Goal: Find specific page/section: Find specific page/section

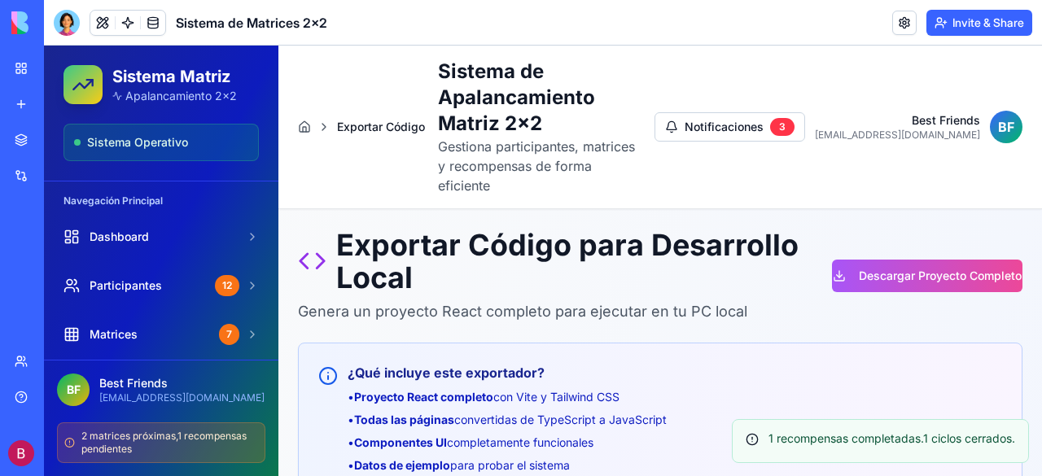
scroll to position [488, 0]
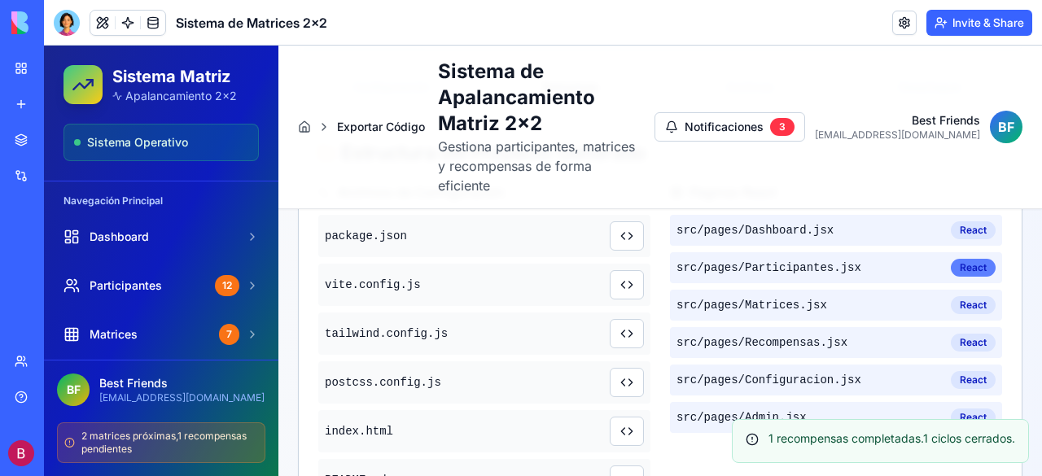
click at [964, 259] on div "React" at bounding box center [973, 268] width 45 height 18
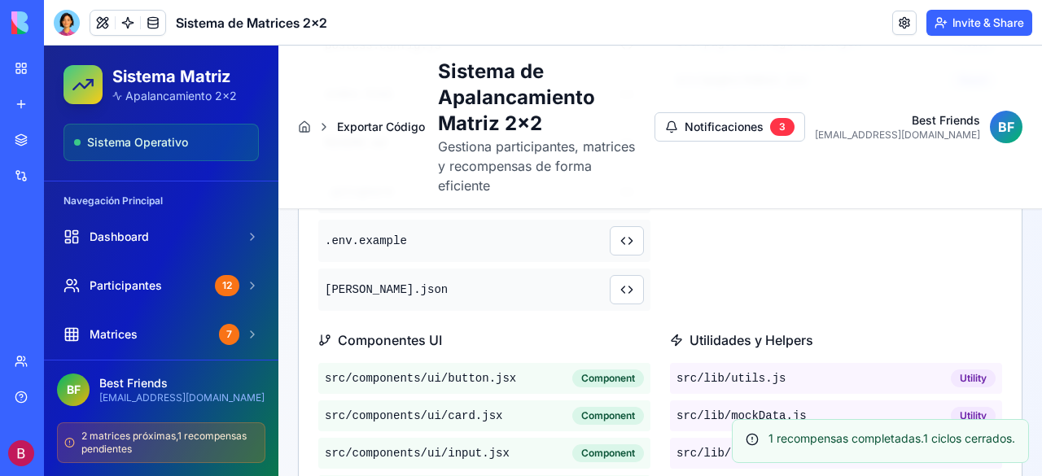
scroll to position [895, 0]
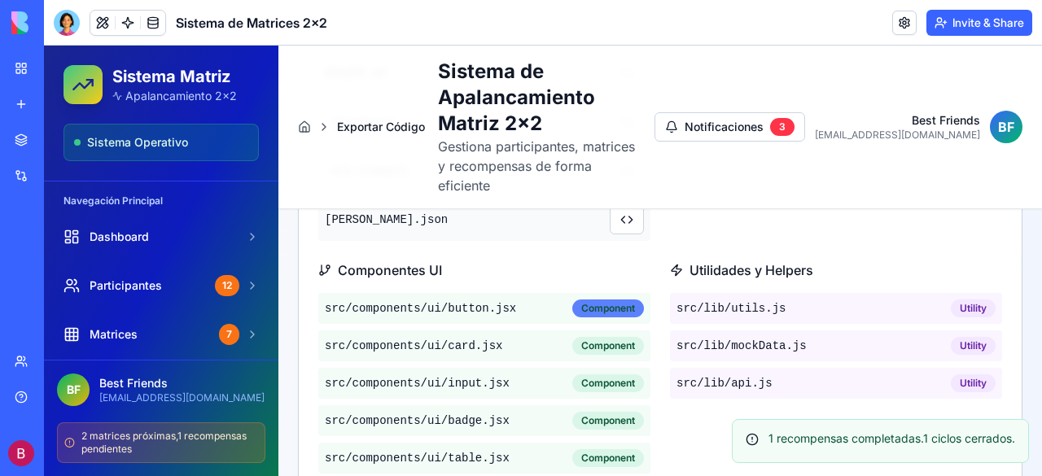
click at [607, 300] on div "Component" at bounding box center [608, 309] width 72 height 18
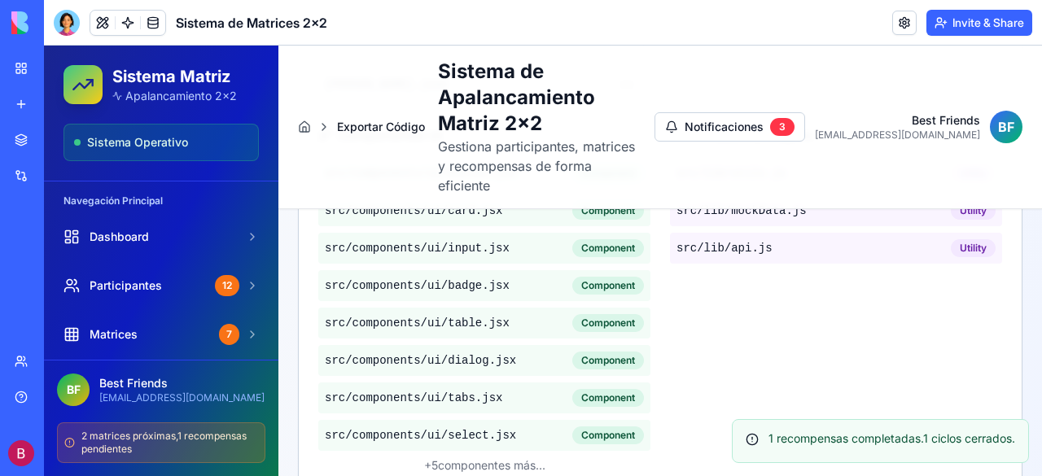
scroll to position [868, 0]
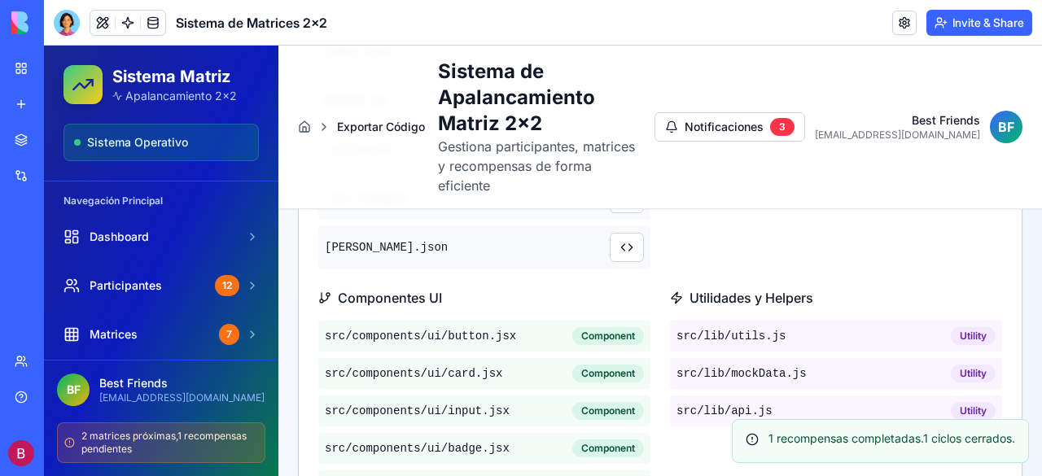
click at [746, 403] on span "src/lib/ api.js" at bounding box center [724, 411] width 96 height 16
click at [965, 402] on div "Utility" at bounding box center [973, 411] width 45 height 18
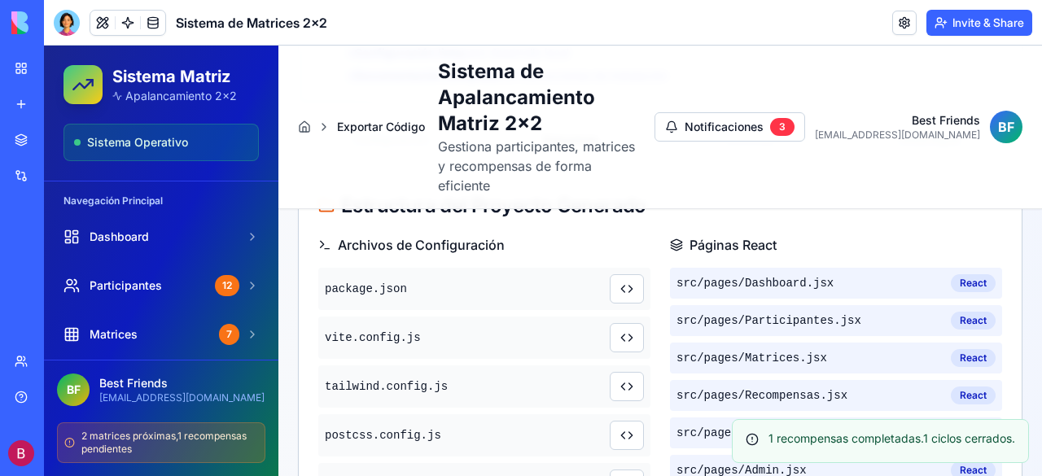
scroll to position [461, 0]
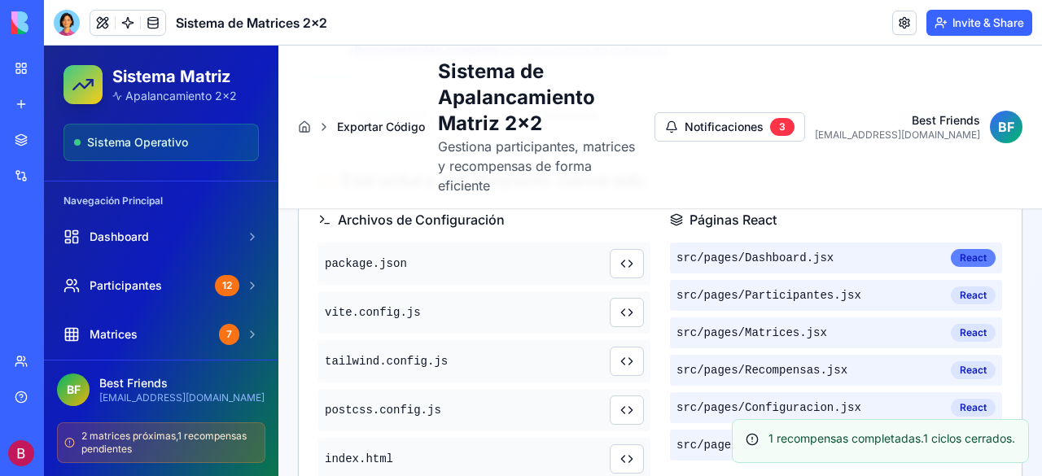
click at [962, 249] on div "React" at bounding box center [973, 258] width 45 height 18
click at [775, 250] on span "src/pages/ Dashboard.jsx" at bounding box center [754, 258] width 157 height 16
click at [764, 250] on span "src/pages/ Dashboard.jsx" at bounding box center [754, 258] width 157 height 16
click at [821, 287] on span "src/pages/ Participantes.jsx" at bounding box center [768, 295] width 185 height 16
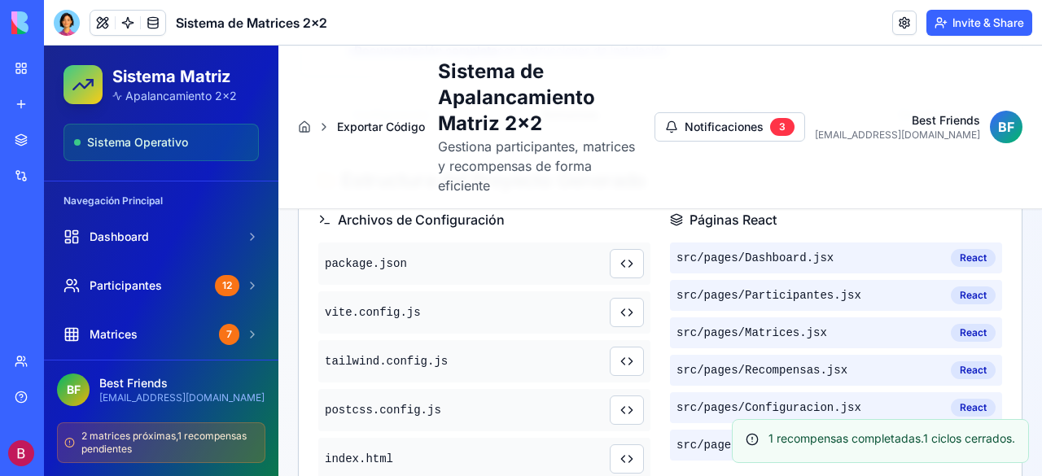
click at [821, 287] on span "src/pages/ Participantes.jsx" at bounding box center [768, 295] width 185 height 16
click at [796, 325] on span "src/pages/ Matrices.jsx" at bounding box center [751, 333] width 151 height 16
click at [778, 325] on span "src/pages/ Matrices.jsx" at bounding box center [751, 333] width 151 height 16
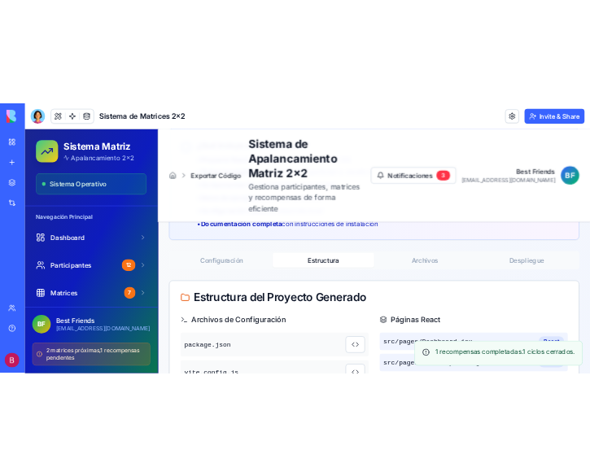
scroll to position [379, 0]
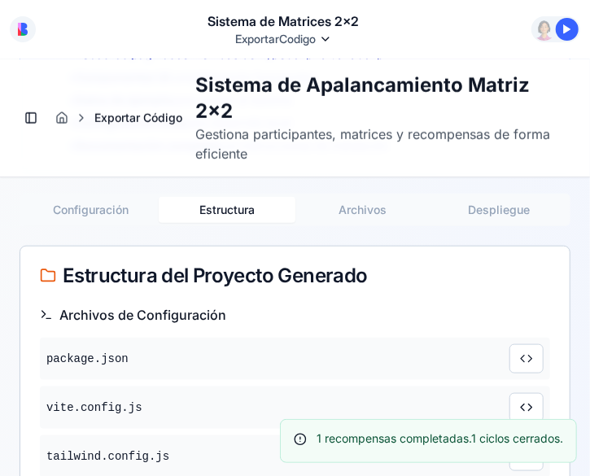
click at [442, 365] on div "package.json" at bounding box center [295, 358] width 510 height 42
click at [86, 350] on span "package.json" at bounding box center [87, 358] width 82 height 16
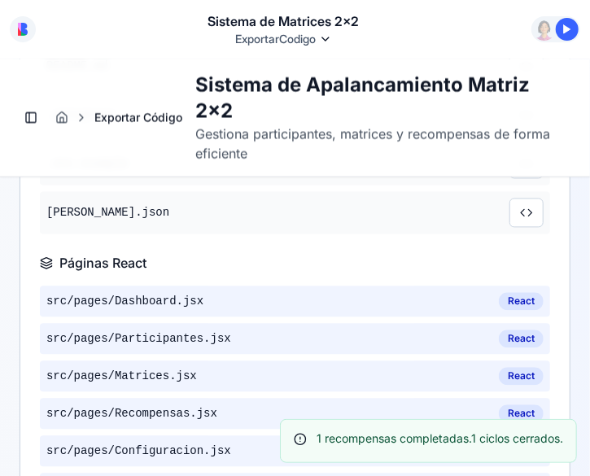
scroll to position [949, 0]
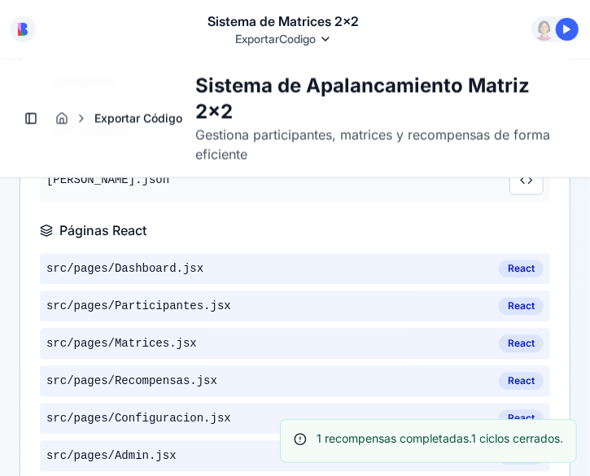
click at [186, 267] on span "src/pages/ Dashboard.jsx" at bounding box center [124, 268] width 157 height 16
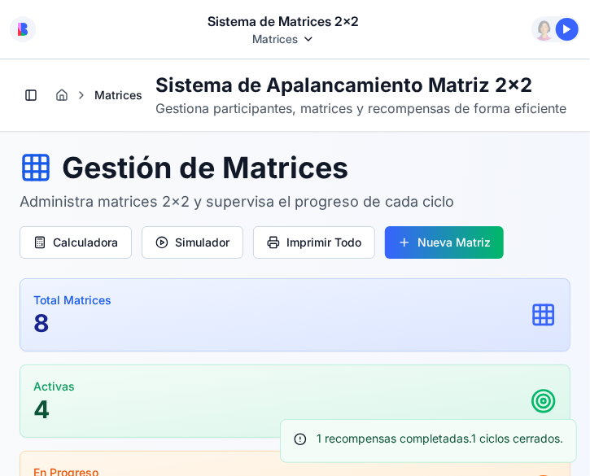
click at [81, 101] on icon at bounding box center [81, 94] width 13 height 13
click at [81, 98] on icon at bounding box center [81, 94] width 3 height 7
click at [309, 38] on html "Sistema de Matrices 2x2 Matrices Command Palette Search for a command to run..." at bounding box center [295, 238] width 590 height 476
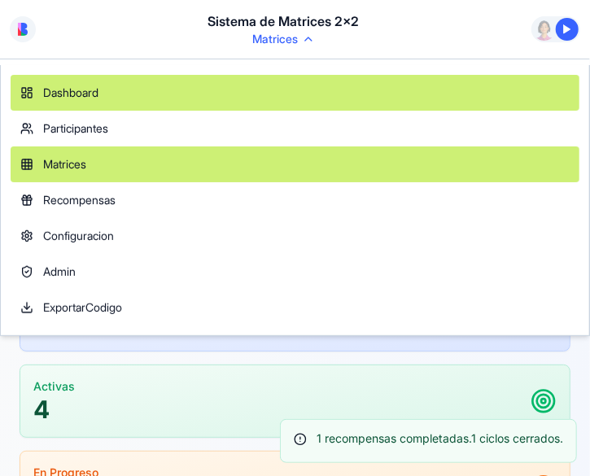
click at [119, 94] on link "Dashboard" at bounding box center [295, 93] width 569 height 36
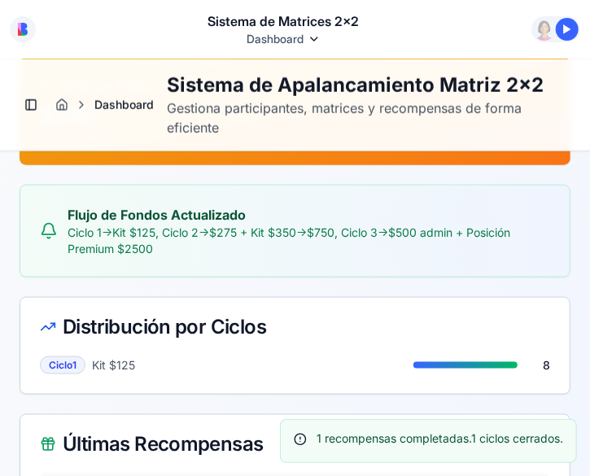
scroll to position [570, 0]
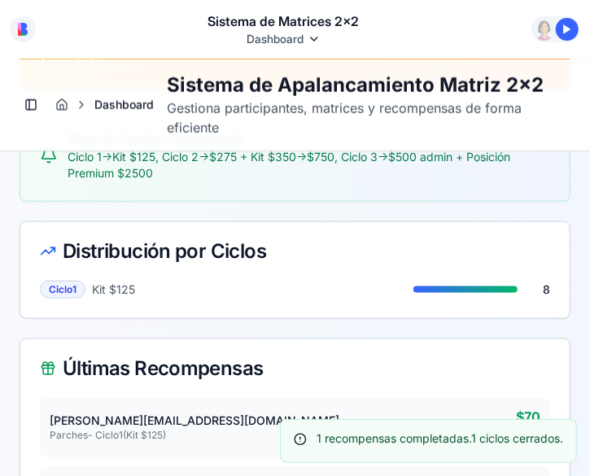
drag, startPoint x: 108, startPoint y: 193, endPoint x: 67, endPoint y: 204, distance: 43.0
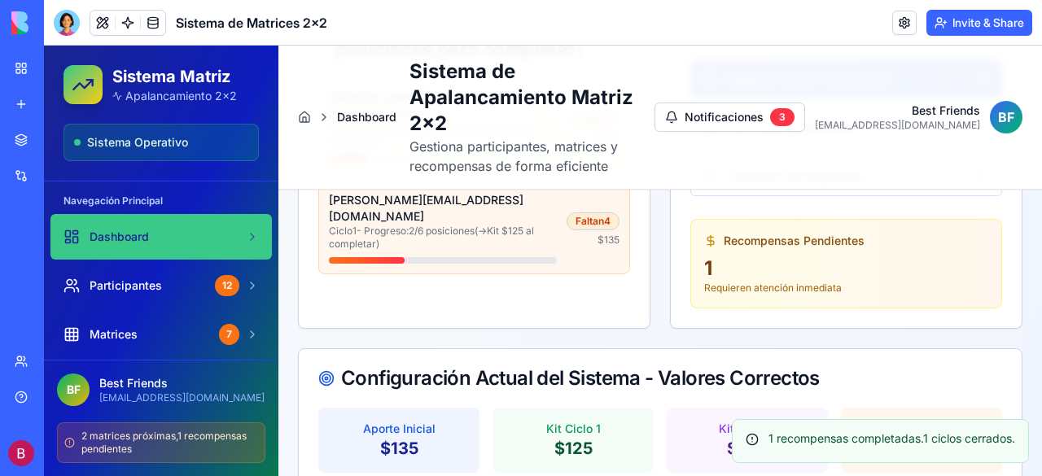
scroll to position [729, 0]
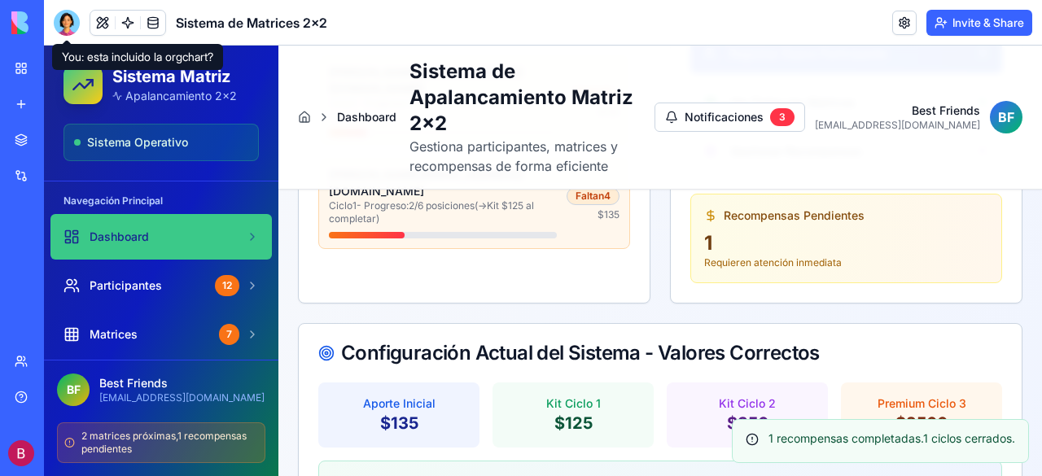
drag, startPoint x: 69, startPoint y: 22, endPoint x: 88, endPoint y: 48, distance: 32.1
click at [69, 24] on div at bounding box center [67, 23] width 26 height 26
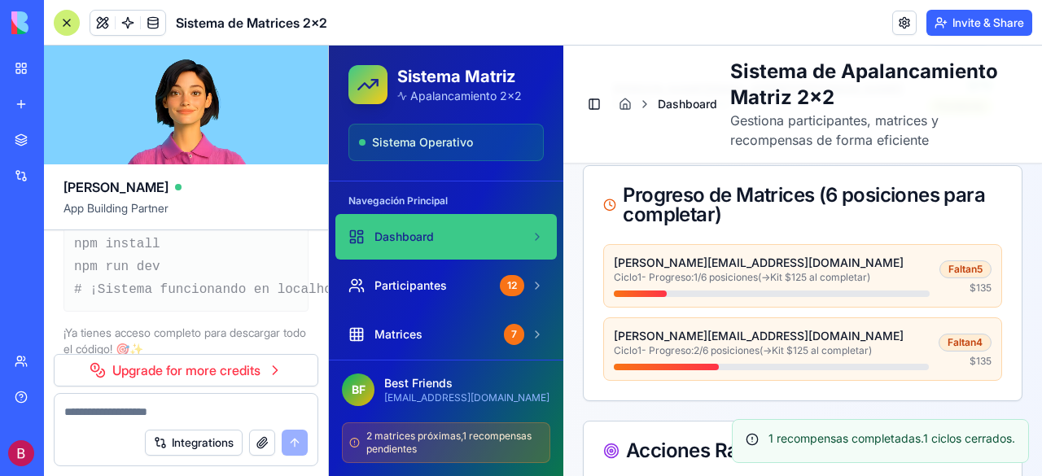
scroll to position [27410, 0]
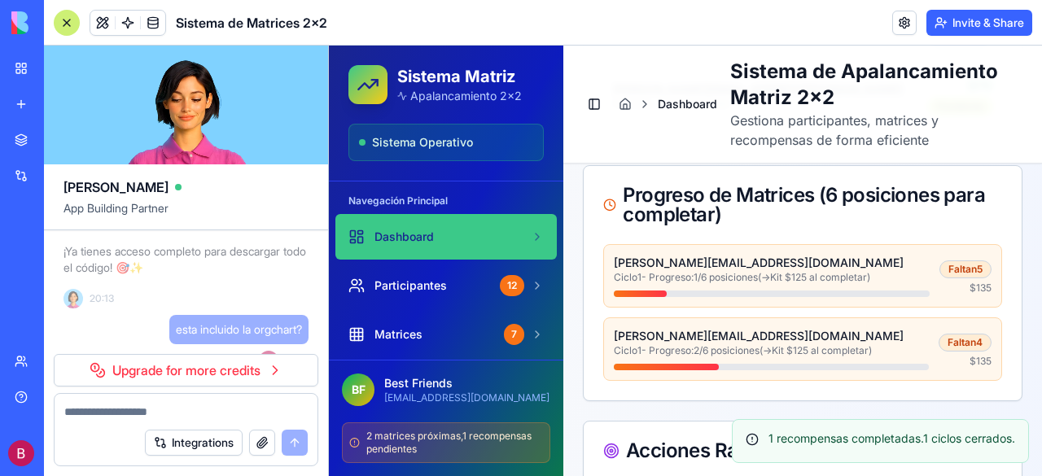
click at [479, 9] on header "Sistema de Matrices 2x2 Invite & Share" at bounding box center [543, 23] width 998 height 46
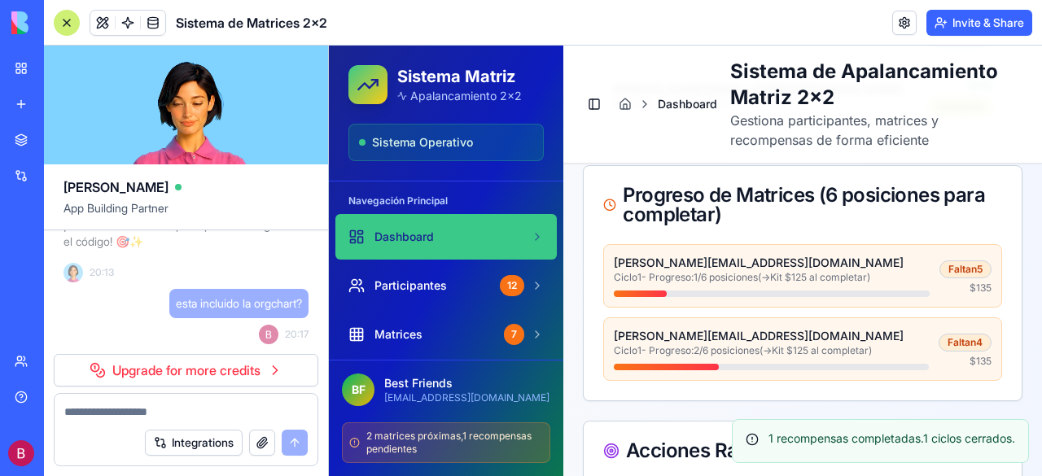
scroll to position [27817, 0]
click at [235, 180] on div "[PERSON_NAME]" at bounding box center [185, 180] width 245 height 33
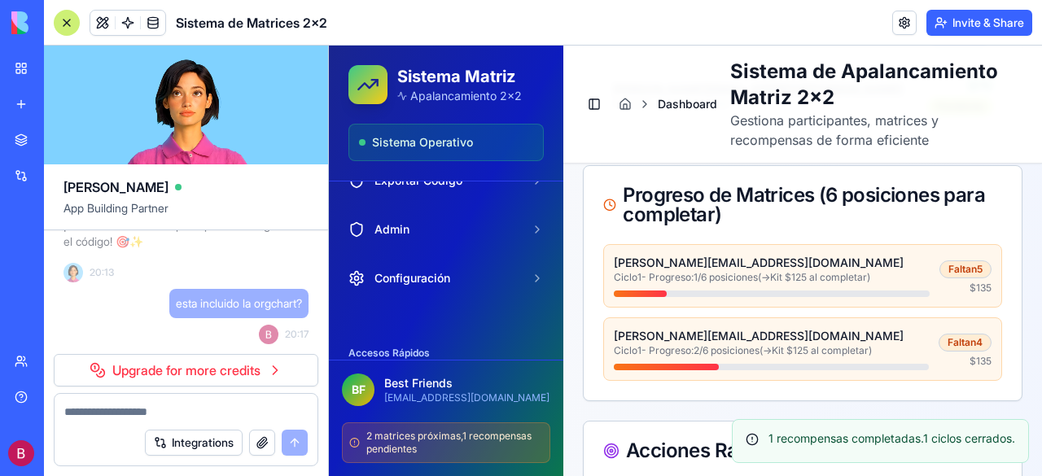
scroll to position [327, 0]
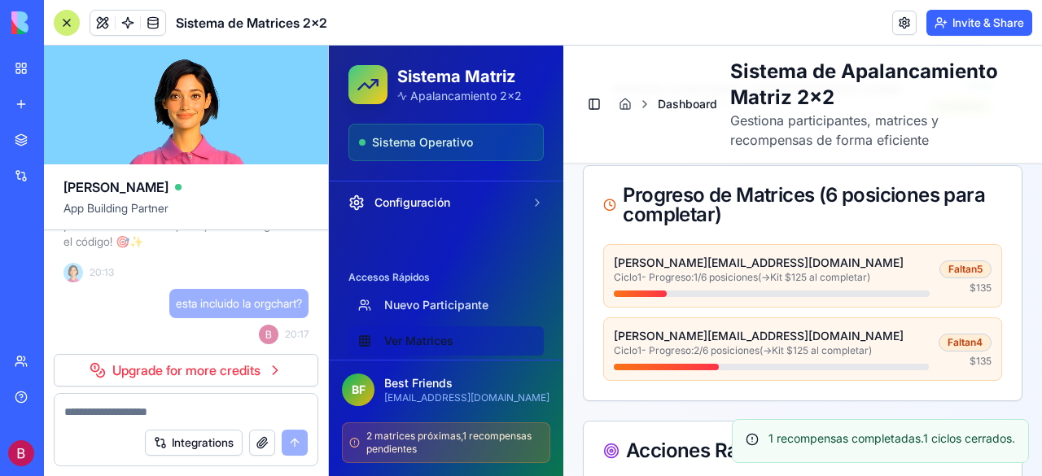
click at [424, 336] on link "Ver Matrices" at bounding box center [445, 340] width 195 height 29
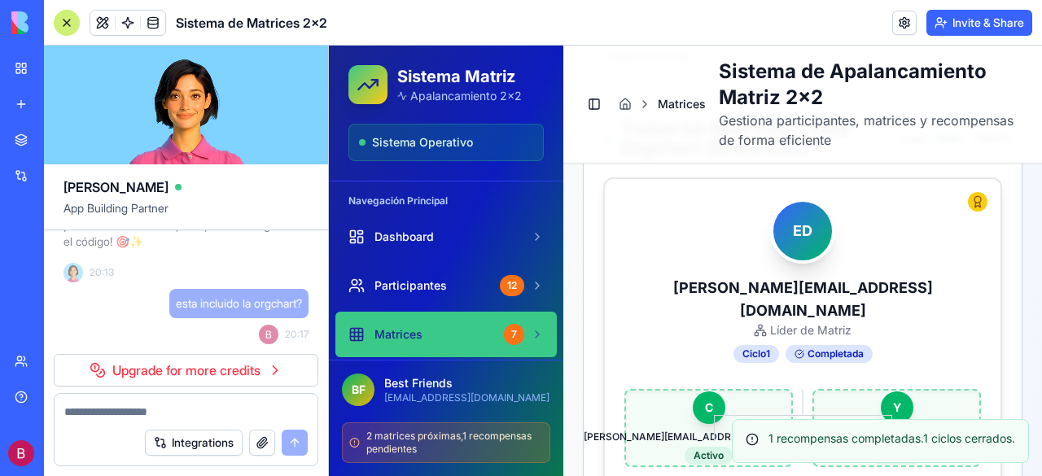
scroll to position [27817, 0]
